Goal: Transaction & Acquisition: Purchase product/service

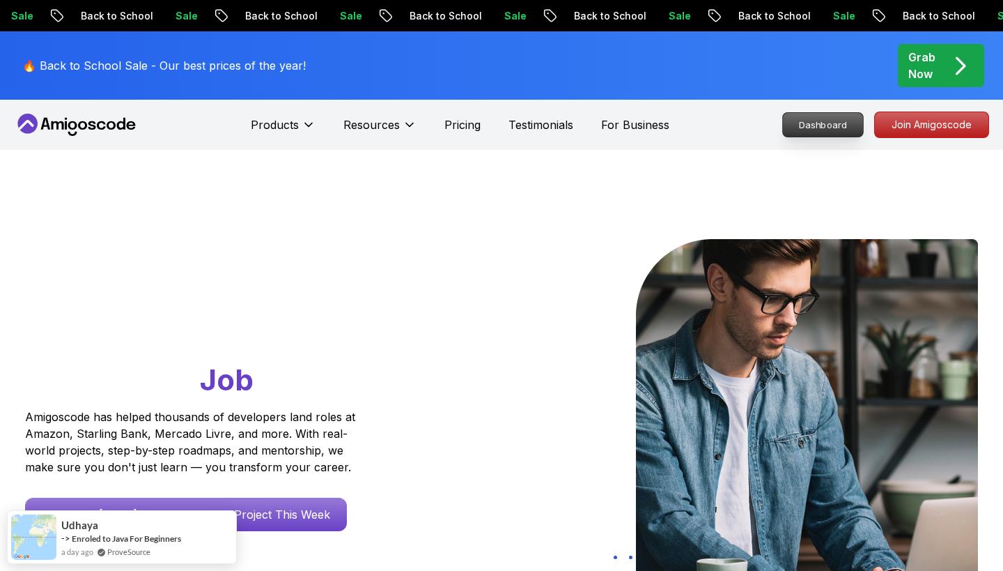
click at [835, 119] on p "Dashboard" at bounding box center [823, 125] width 80 height 24
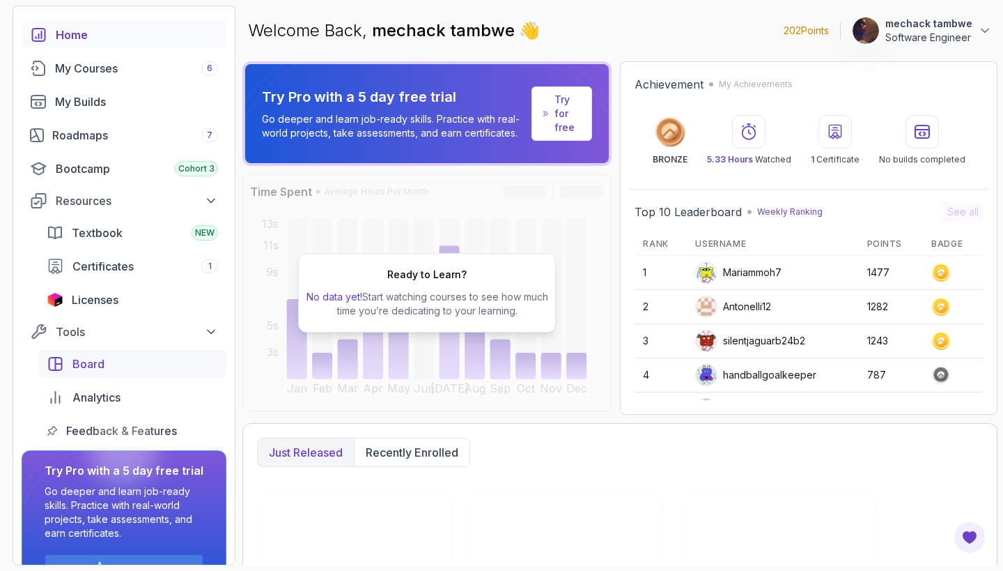
scroll to position [94, 0]
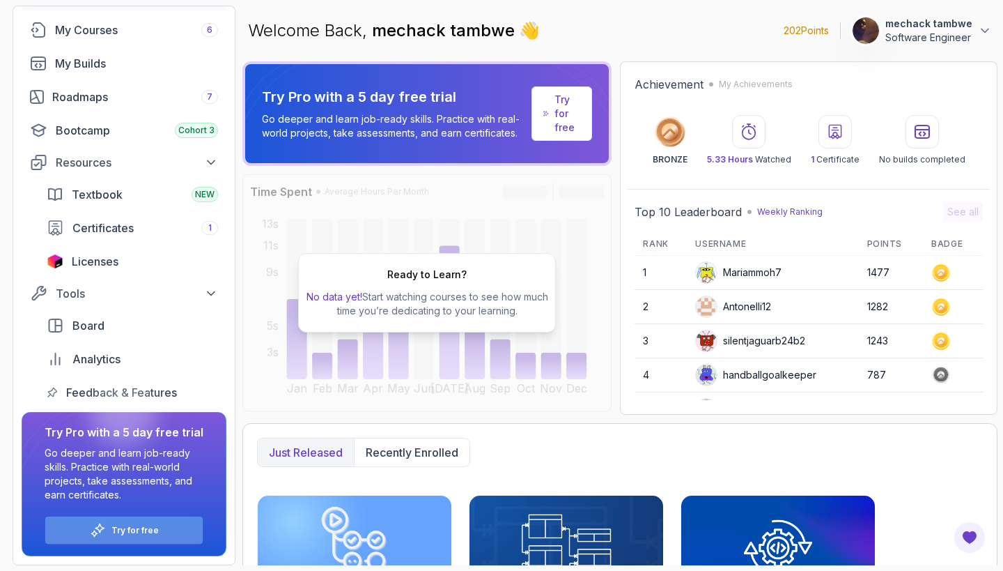
click at [139, 529] on p "Try for free" at bounding box center [134, 530] width 47 height 11
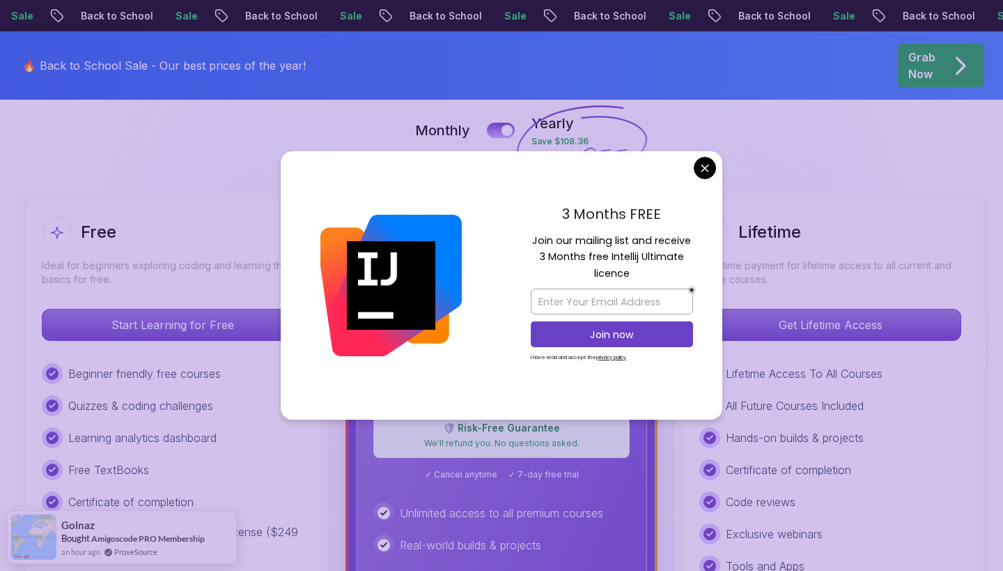
scroll to position [467, 0]
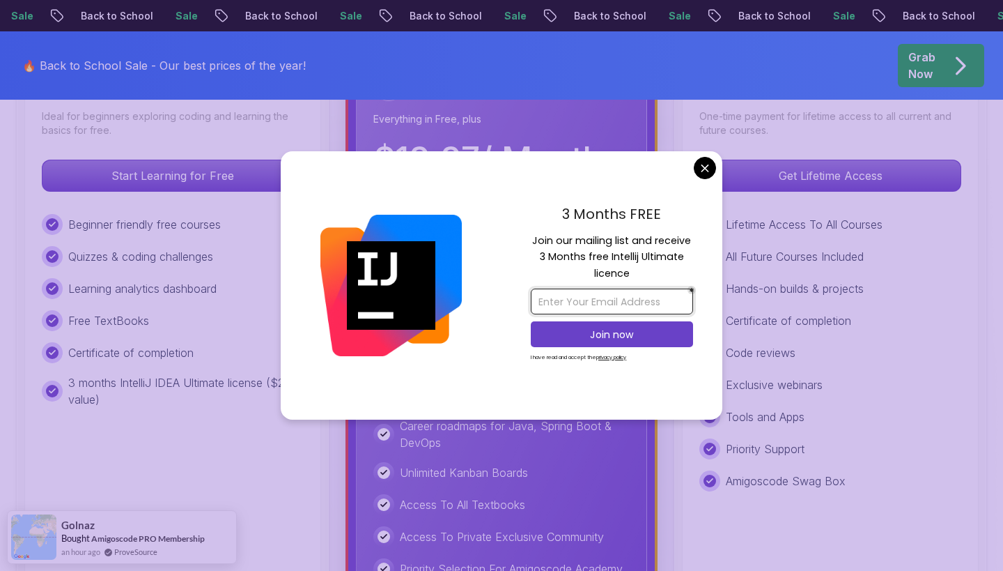
click at [597, 302] on input "email" at bounding box center [612, 301] width 162 height 26
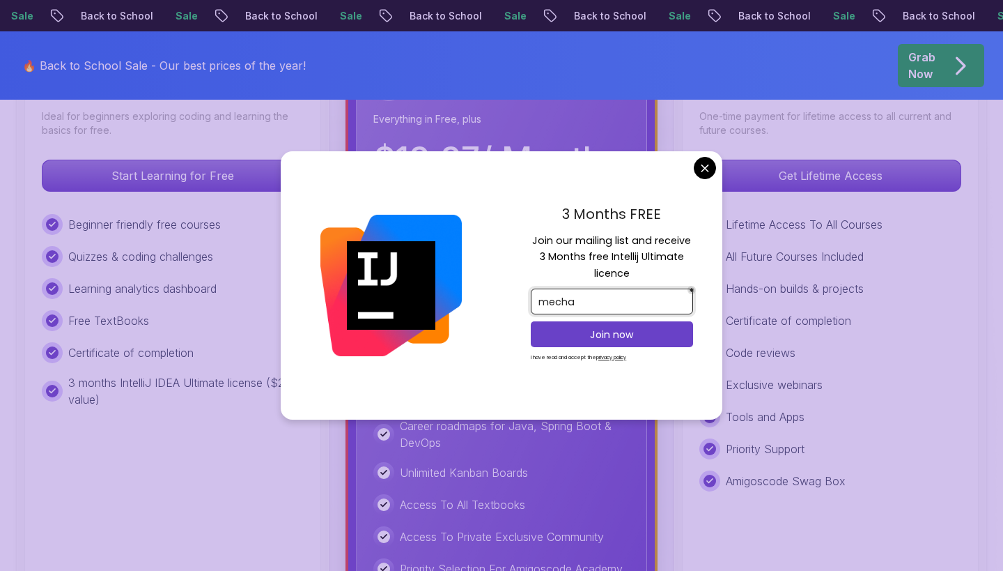
type input "[EMAIL_ADDRESS][DOMAIN_NAME]"
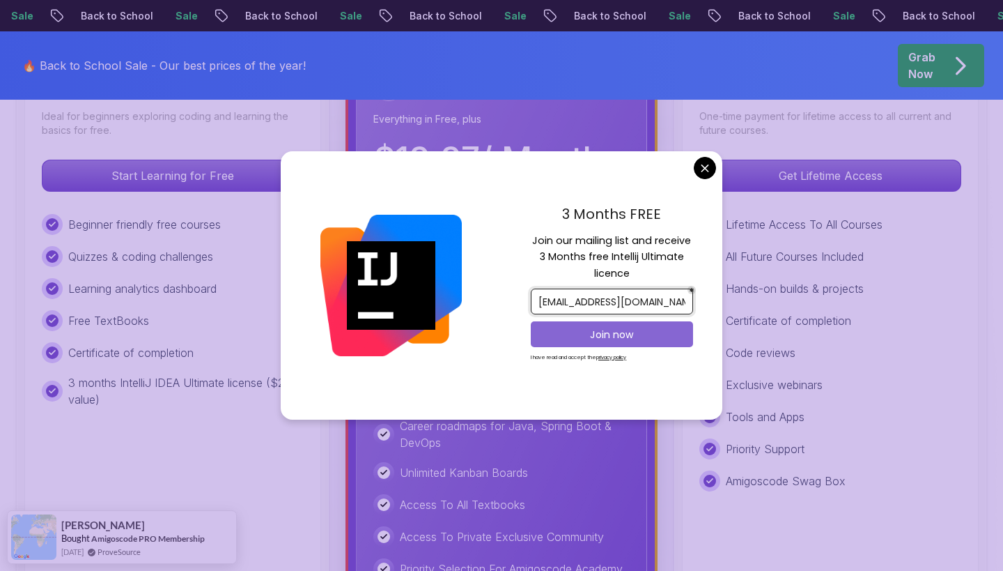
click at [569, 341] on button "Join now" at bounding box center [612, 334] width 162 height 26
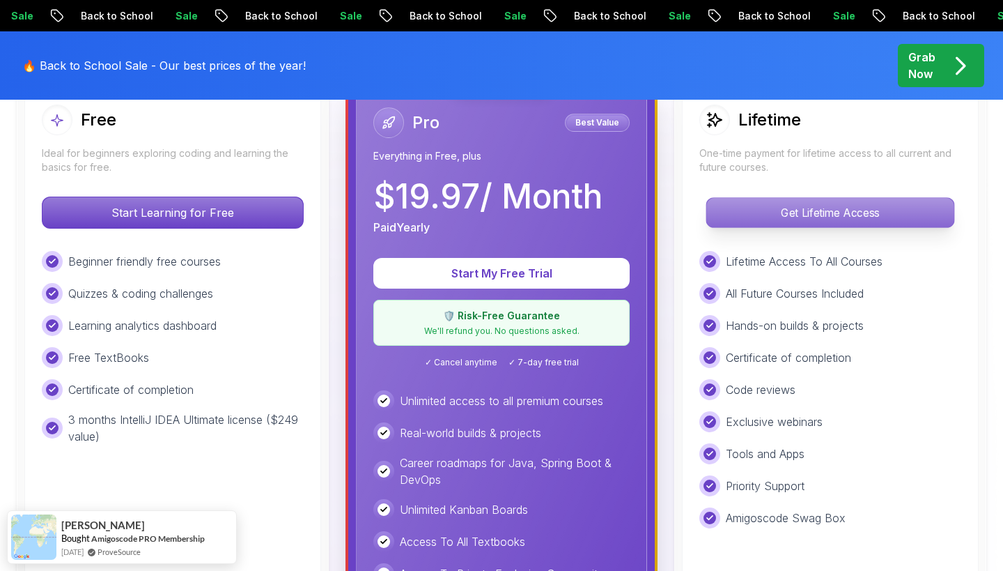
scroll to position [461, 0]
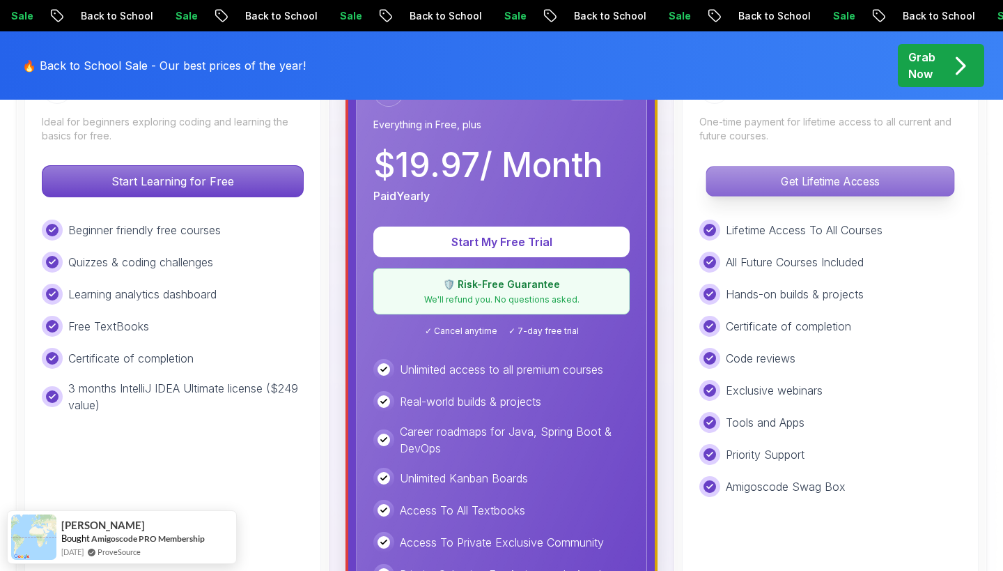
click at [800, 185] on p "Get Lifetime Access" at bounding box center [829, 181] width 247 height 29
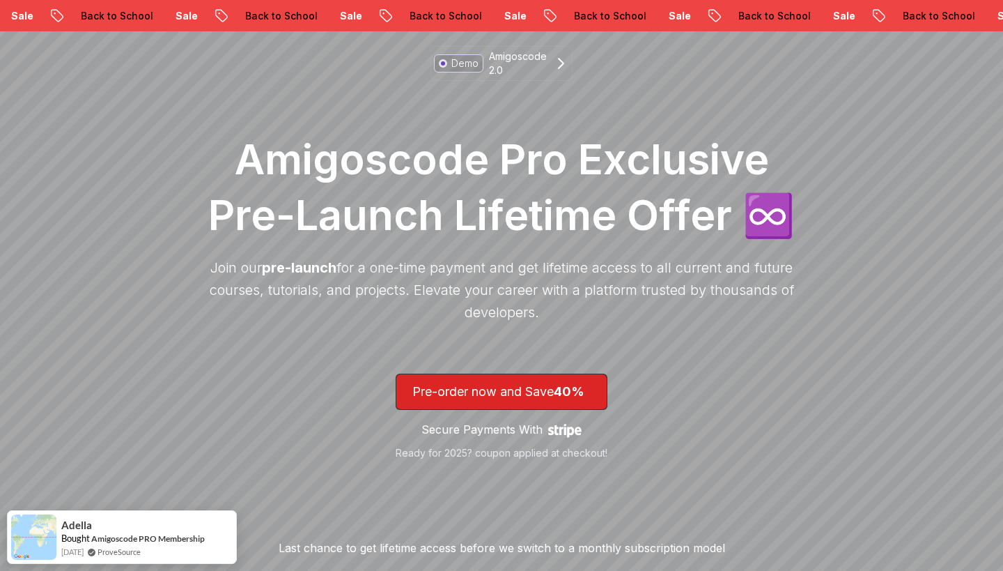
scroll to position [130, 0]
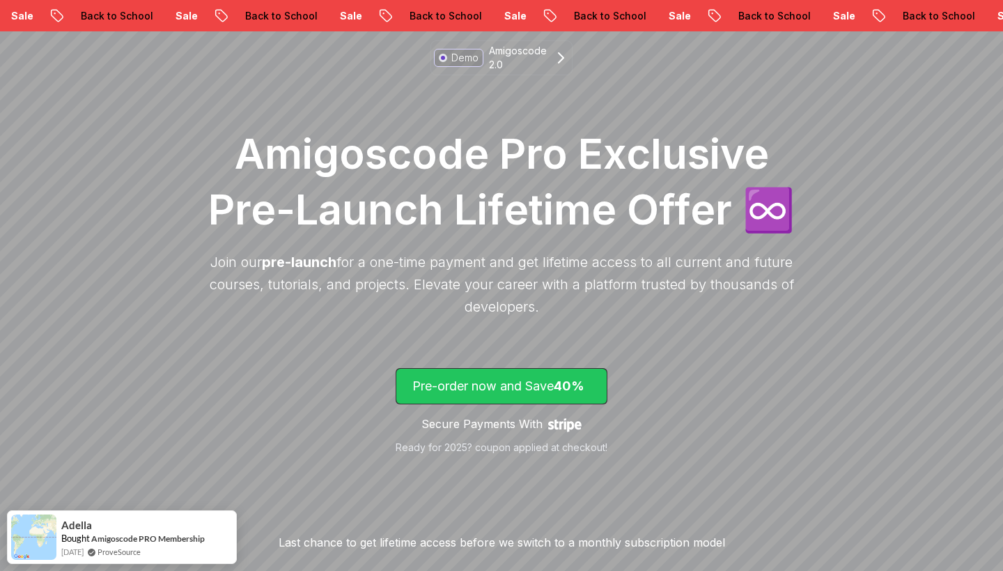
click at [513, 380] on p "Pre-order now and Save 40%" at bounding box center [501, 386] width 178 height 20
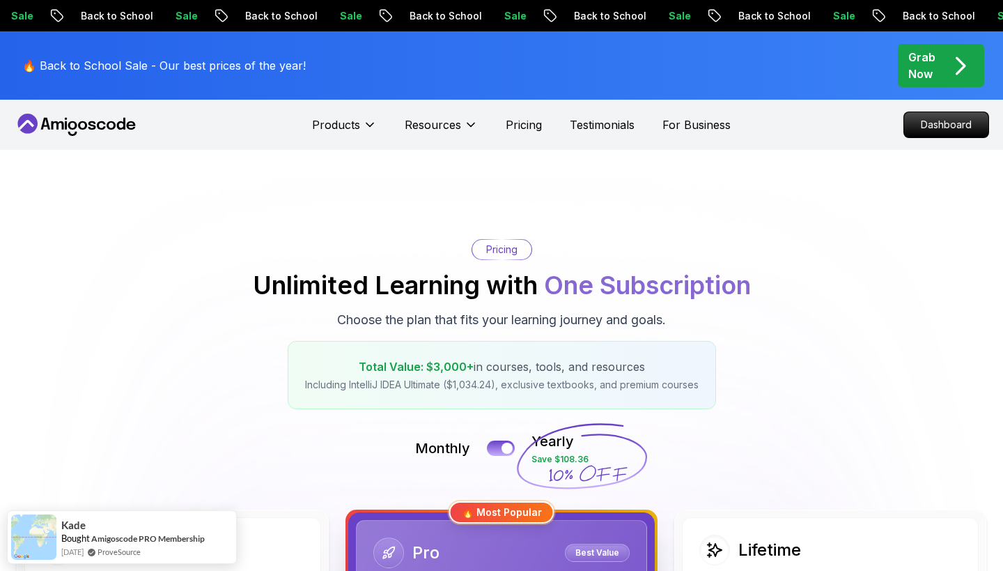
click at [952, 62] on icon "pre-order" at bounding box center [960, 65] width 27 height 27
click at [913, 67] on p "Grab Now" at bounding box center [922, 65] width 27 height 33
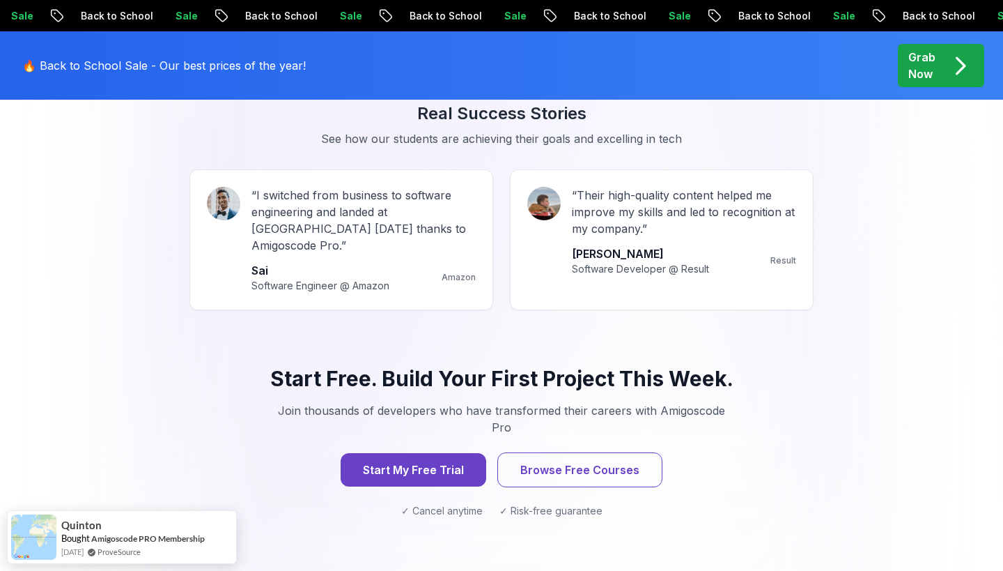
scroll to position [1283, 0]
